Goal: Information Seeking & Learning: Find specific fact

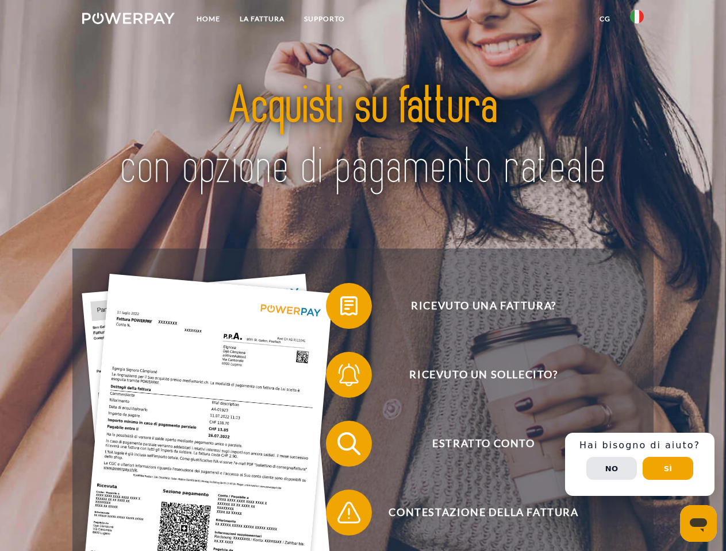
click at [128, 20] on img at bounding box center [128, 18] width 92 height 11
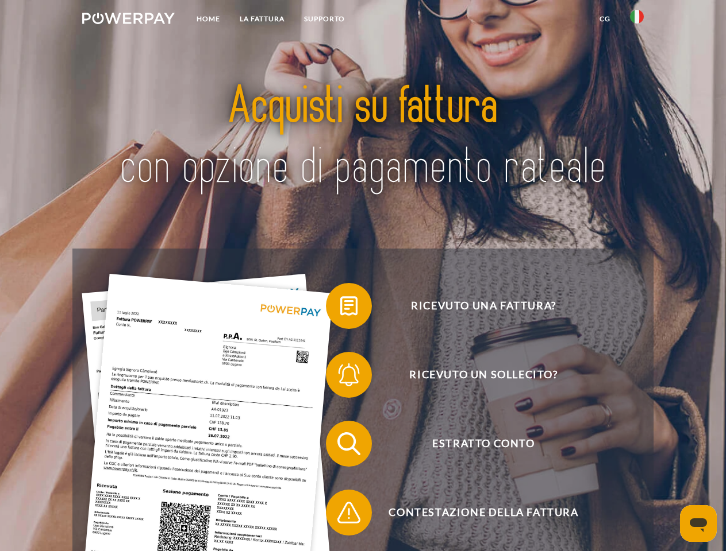
click at [637, 20] on img at bounding box center [637, 17] width 14 height 14
click at [604, 19] on link "CG" at bounding box center [604, 19] width 30 height 21
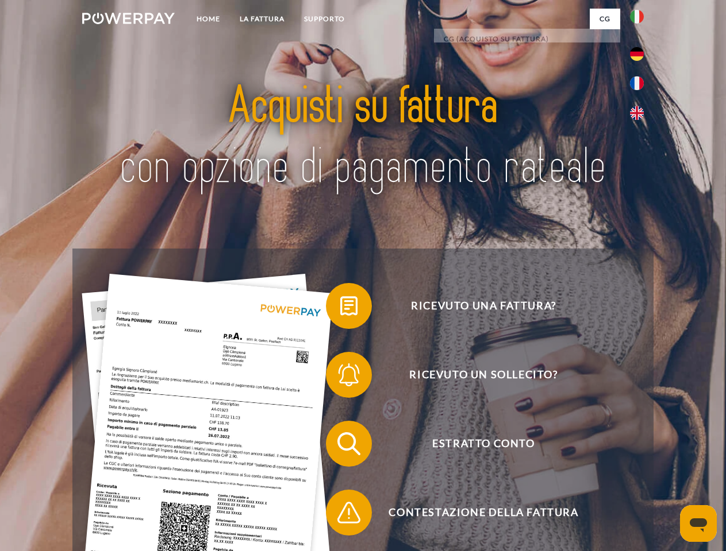
click at [340, 308] on span at bounding box center [331, 305] width 57 height 57
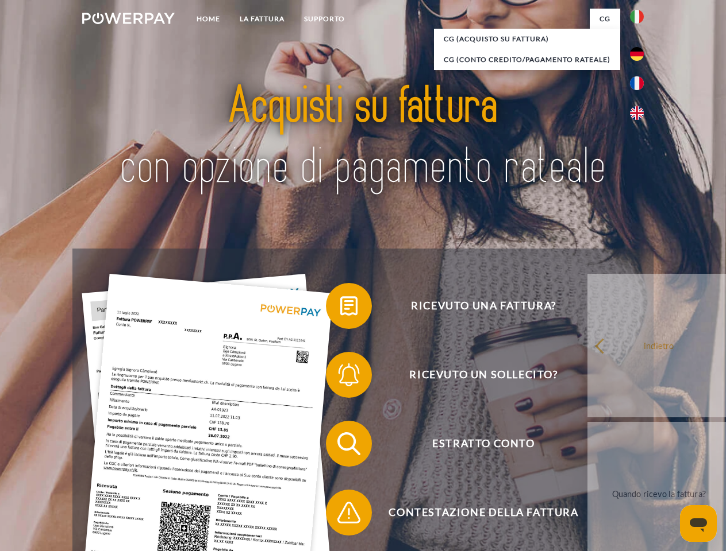
click at [340, 377] on div "Ricevuto una fattura? Ricevuto un sollecito? Estratto conto indietro" at bounding box center [362, 479] width 580 height 460
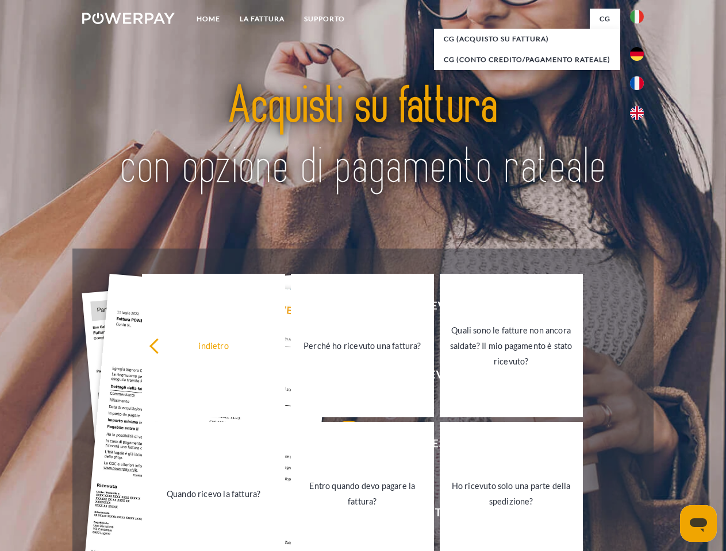
click at [340, 446] on link "Entro quando devo pagare la fattura?" at bounding box center [362, 494] width 143 height 144
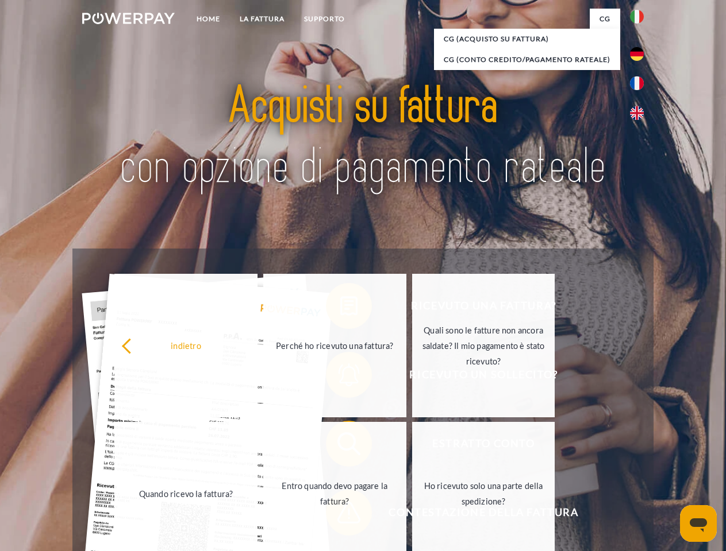
click at [340, 515] on link "Entro quando devo pagare la fattura?" at bounding box center [334, 494] width 143 height 144
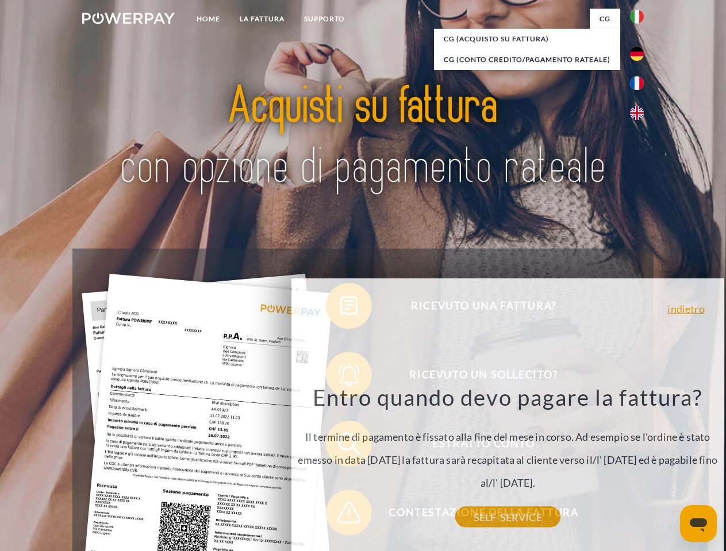
click at [639, 465] on div "indietro Perché ho ricevuto una fattura? POWERPAY genera fatture per conto di v…" at bounding box center [507, 437] width 433 height 316
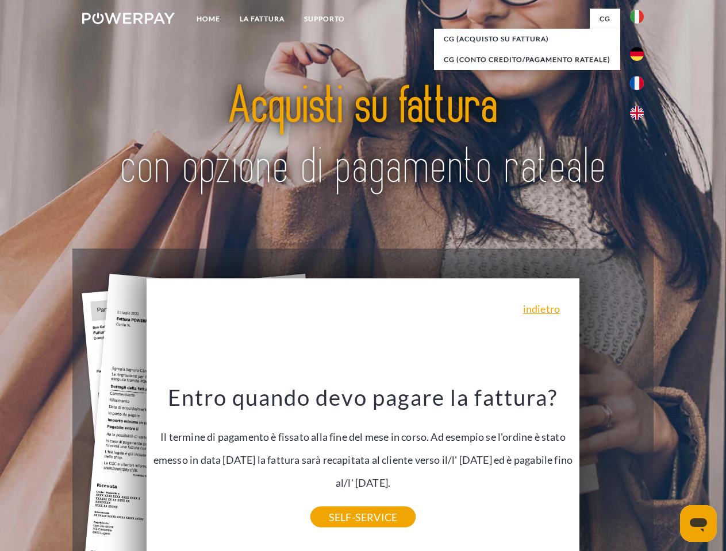
click at [611, 467] on span "Estratto conto" at bounding box center [482, 444] width 281 height 46
click at [668, 469] on header "Home LA FATTURA [GEOGRAPHIC_DATA]" at bounding box center [363, 396] width 726 height 793
